Goal: Information Seeking & Learning: Find specific fact

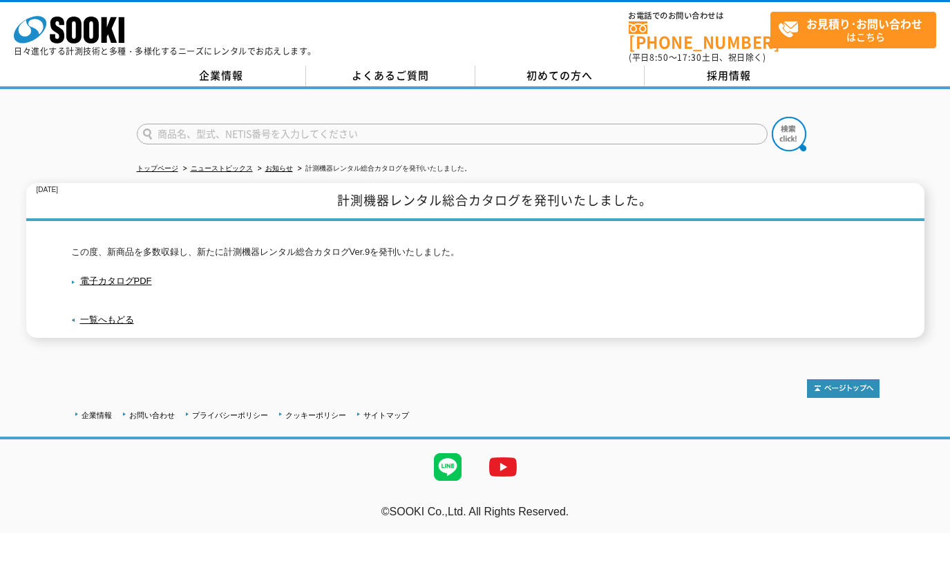
click at [238, 124] on input "text" at bounding box center [452, 134] width 631 height 21
paste input "VM-83"
type input "VM-83"
click at [794, 121] on img at bounding box center [789, 134] width 35 height 35
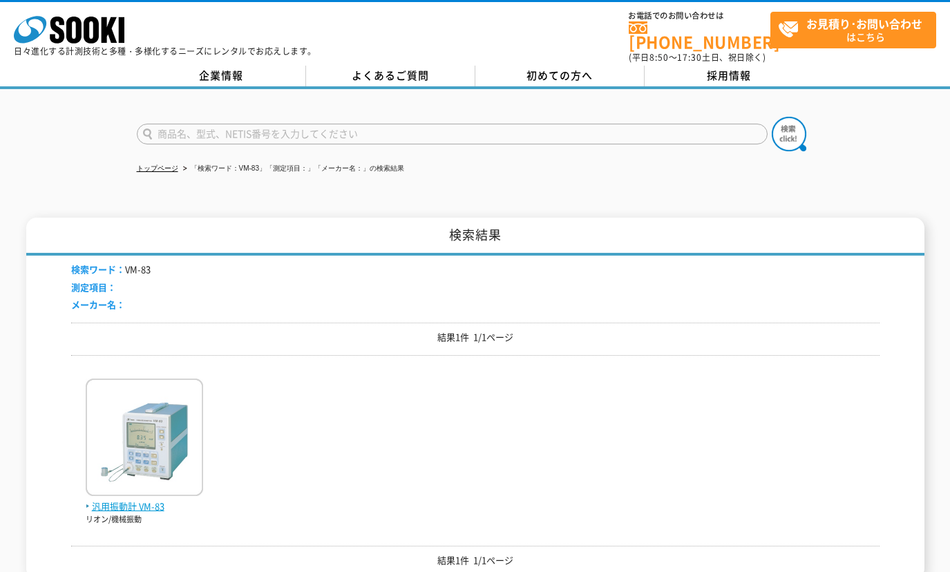
click at [160, 431] on img at bounding box center [144, 439] width 117 height 121
